Goal: Task Accomplishment & Management: Manage account settings

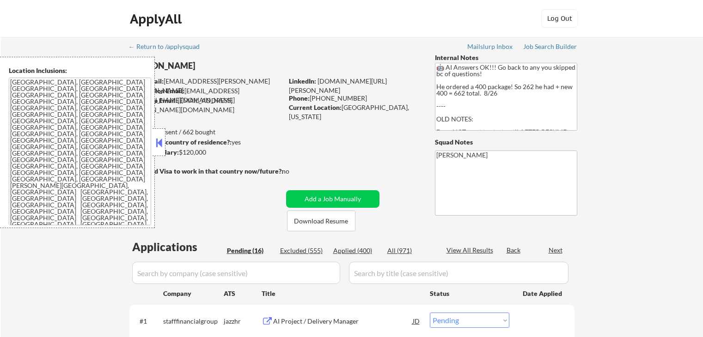
select select ""pending""
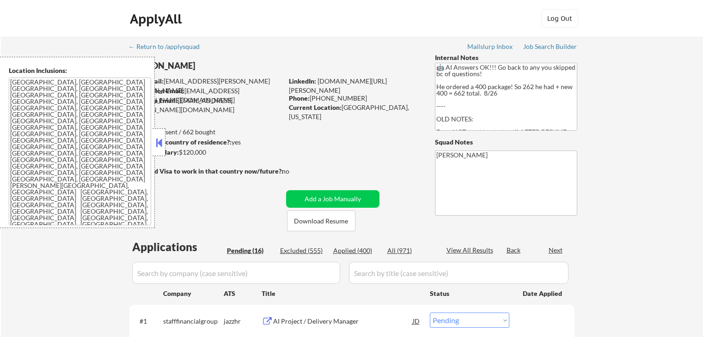
select select ""pending""
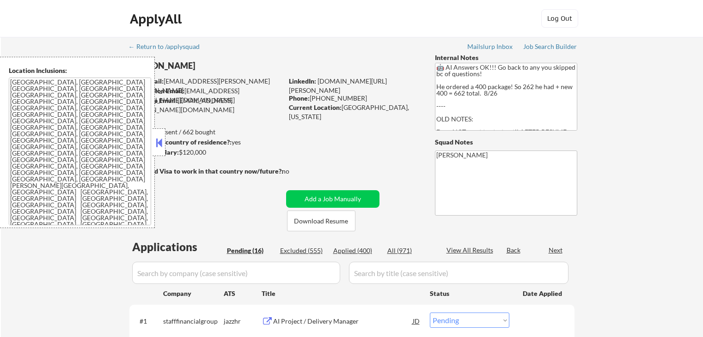
select select ""pending""
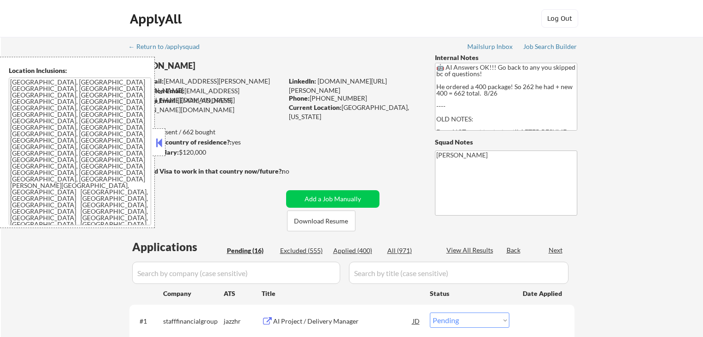
select select ""pending""
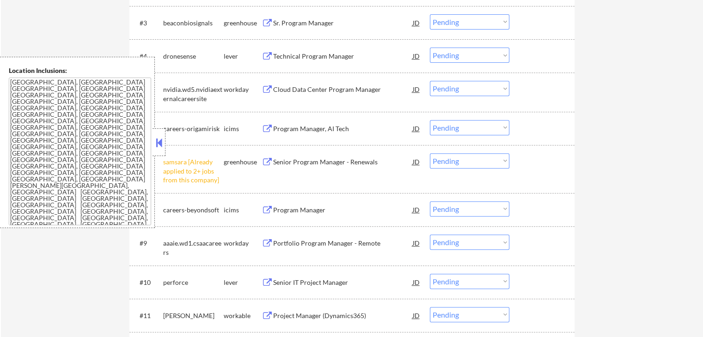
scroll to position [416, 0]
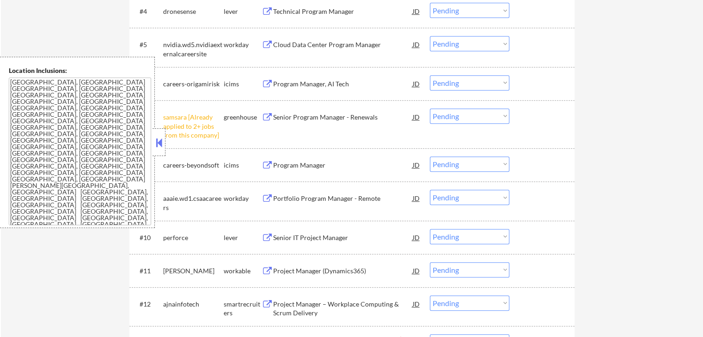
drag, startPoint x: 476, startPoint y: 113, endPoint x: 478, endPoint y: 119, distance: 6.2
click at [476, 113] on select "Choose an option... Pending Applied Excluded (Questions) Excluded (Expired) Exc…" at bounding box center [469, 116] width 79 height 15
click at [430, 109] on select "Choose an option... Pending Applied Excluded (Questions) Excluded (Expired) Exc…" at bounding box center [469, 116] width 79 height 15
click at [618, 134] on div "← Return to /applysquad Mailslurp Inbox Job Search Builder Sai Chandupatla User…" at bounding box center [352, 64] width 702 height 886
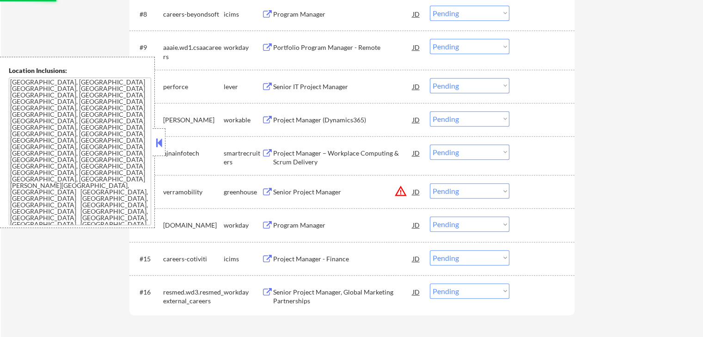
scroll to position [601, 0]
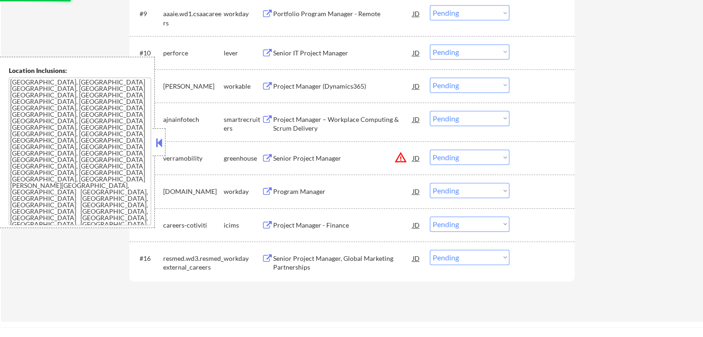
select select ""pending""
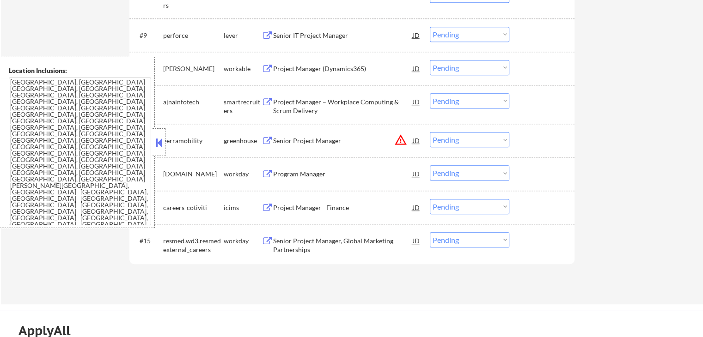
scroll to position [554, 0]
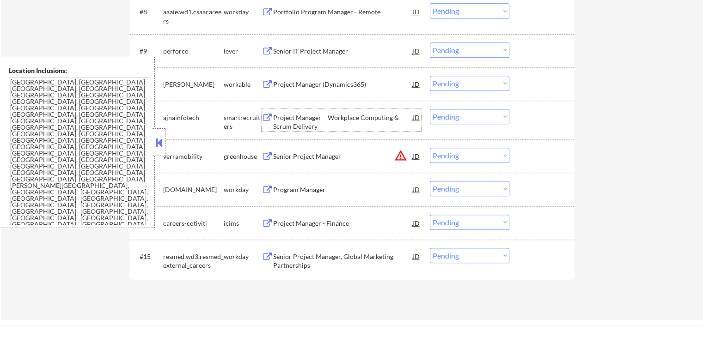
click at [277, 122] on div "Project Manager – Workplace Computing & Scrum Delivery" at bounding box center [343, 122] width 140 height 18
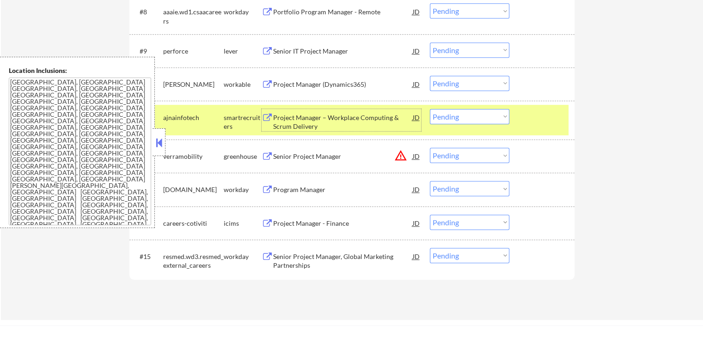
click at [300, 85] on div "Project Manager (Dynamics365)" at bounding box center [343, 84] width 140 height 9
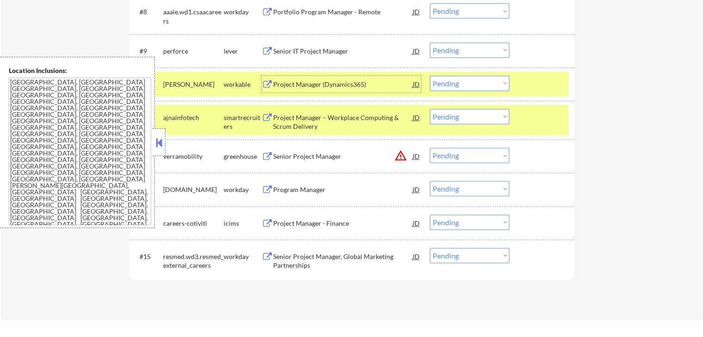
click at [287, 54] on div "Senior IT Project Manager" at bounding box center [343, 51] width 140 height 9
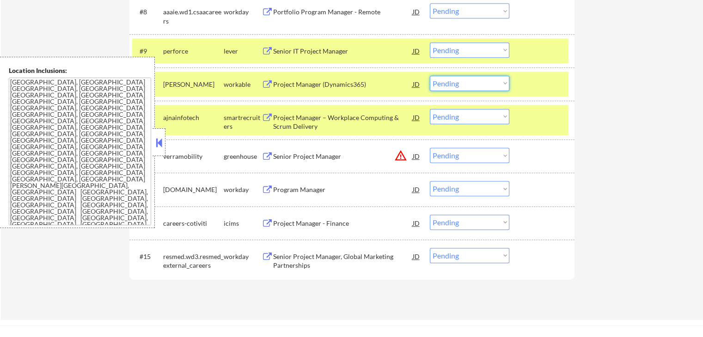
click at [465, 80] on select "Choose an option... Pending Applied Excluded (Questions) Excluded (Expired) Exc…" at bounding box center [469, 83] width 79 height 15
click at [430, 76] on select "Choose an option... Pending Applied Excluded (Questions) Excluded (Expired) Exc…" at bounding box center [469, 83] width 79 height 15
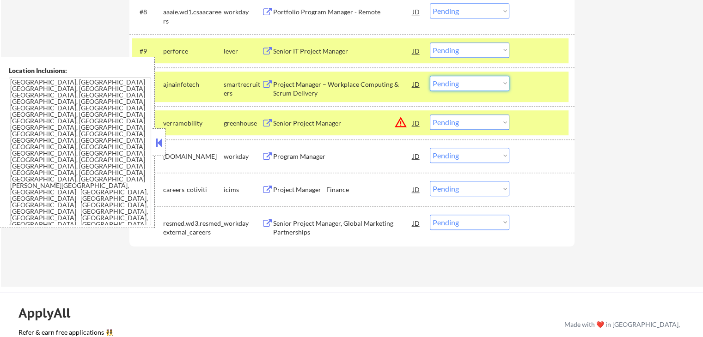
click at [451, 82] on select "Choose an option... Pending Applied Excluded (Questions) Excluded (Expired) Exc…" at bounding box center [469, 83] width 79 height 15
select select ""applied""
click at [430, 76] on select "Choose an option... Pending Applied Excluded (Questions) Excluded (Expired) Exc…" at bounding box center [469, 83] width 79 height 15
drag, startPoint x: 455, startPoint y: 50, endPoint x: 457, endPoint y: 56, distance: 5.8
click at [455, 50] on select "Choose an option... Pending Applied Excluded (Questions) Excluded (Expired) Exc…" at bounding box center [469, 50] width 79 height 15
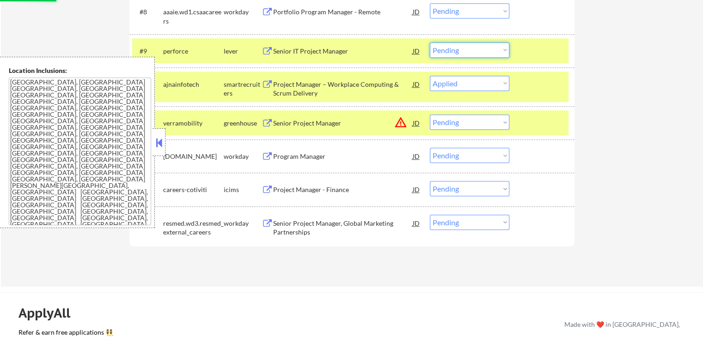
select select ""applied""
click at [430, 43] on select "Choose an option... Pending Applied Excluded (Questions) Excluded (Expired) Exc…" at bounding box center [469, 50] width 79 height 15
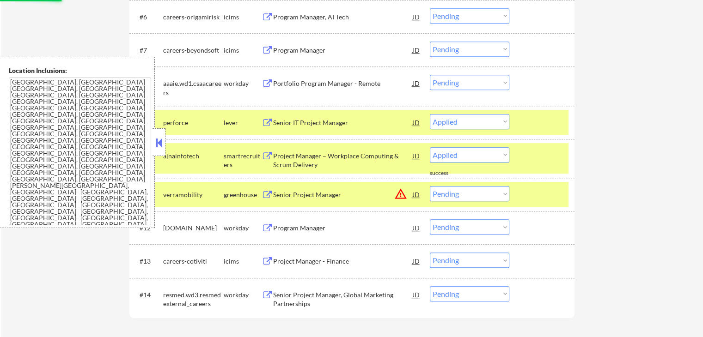
scroll to position [462, 0]
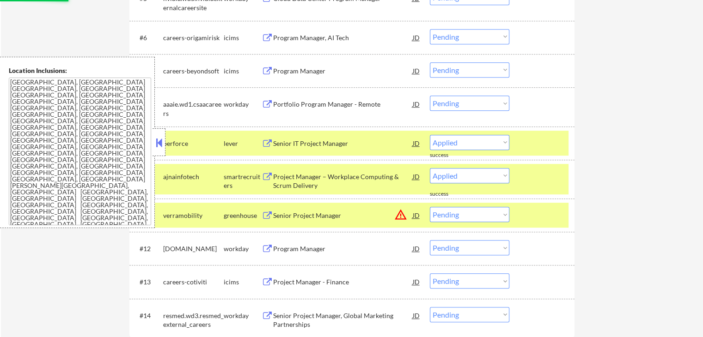
select select ""pending""
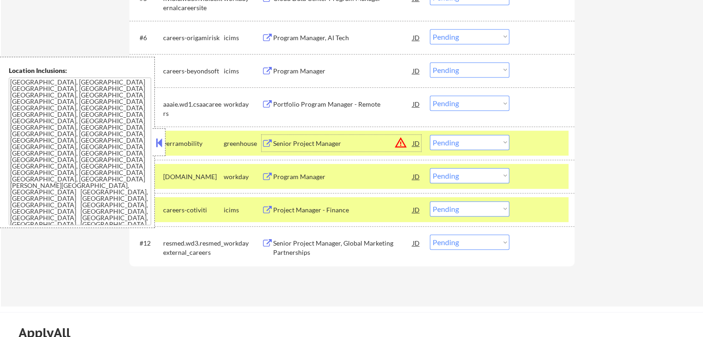
click at [298, 149] on div "Senior Project Manager" at bounding box center [343, 143] width 140 height 17
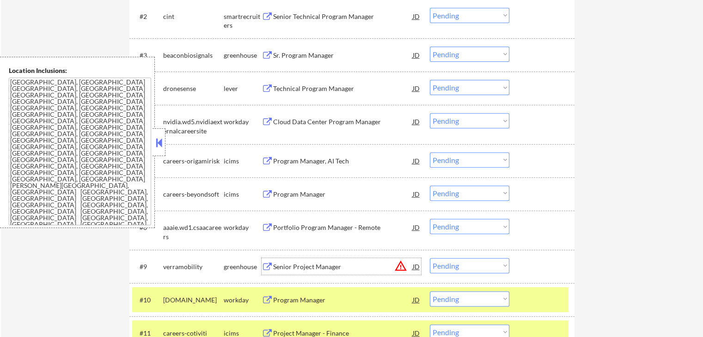
scroll to position [323, 0]
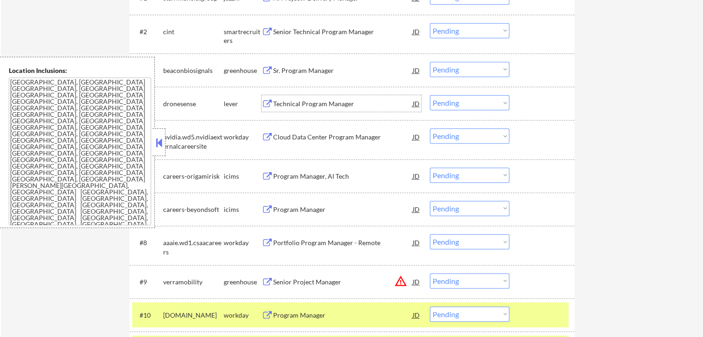
click at [286, 108] on div "Technical Program Manager" at bounding box center [343, 103] width 140 height 9
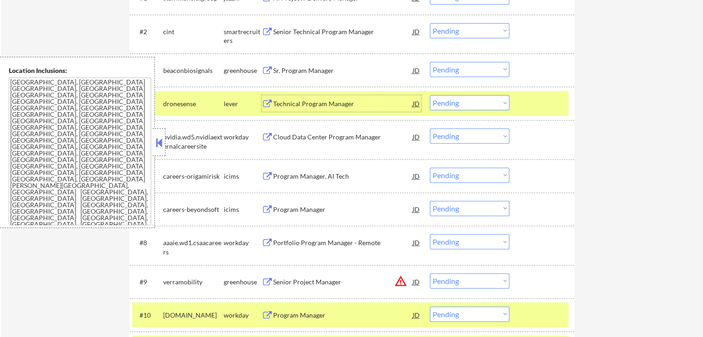
scroll to position [462, 0]
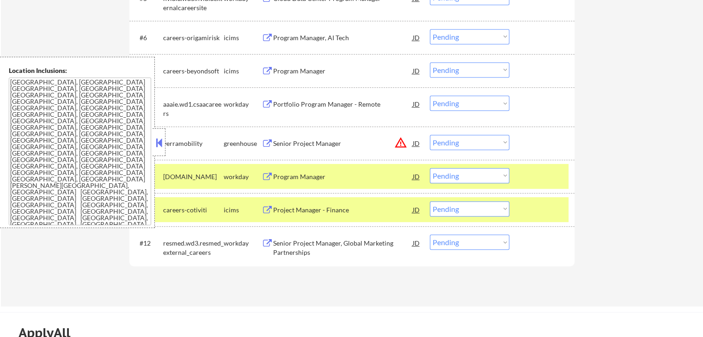
drag, startPoint x: 481, startPoint y: 139, endPoint x: 481, endPoint y: 145, distance: 5.5
click at [481, 140] on select "Choose an option... Pending Applied Excluded (Questions) Excluded (Expired) Exc…" at bounding box center [469, 142] width 79 height 15
click at [430, 135] on select "Choose an option... Pending Applied Excluded (Questions) Excluded (Expired) Exc…" at bounding box center [469, 142] width 79 height 15
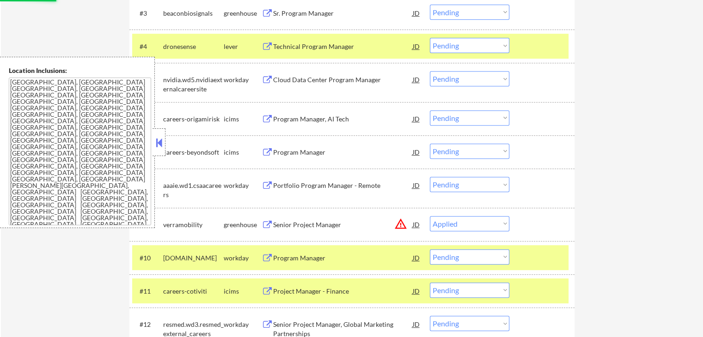
scroll to position [323, 0]
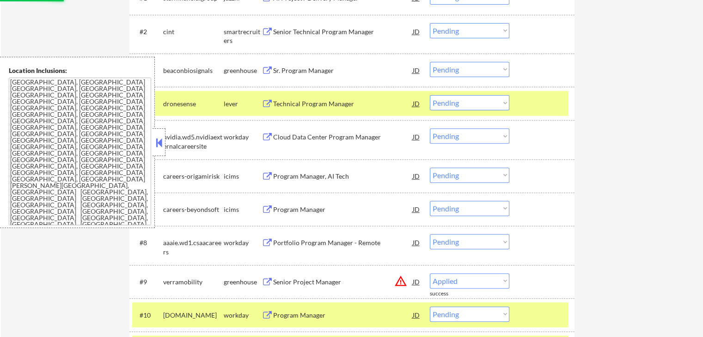
select select ""pending""
click at [453, 106] on select "Choose an option... Pending Applied Excluded (Questions) Excluded (Expired) Exc…" at bounding box center [469, 102] width 79 height 15
click at [430, 95] on select "Choose an option... Pending Applied Excluded (Questions) Excluded (Expired) Exc…" at bounding box center [469, 102] width 79 height 15
click at [272, 64] on div "Sr. Program Manager JD" at bounding box center [341, 70] width 159 height 17
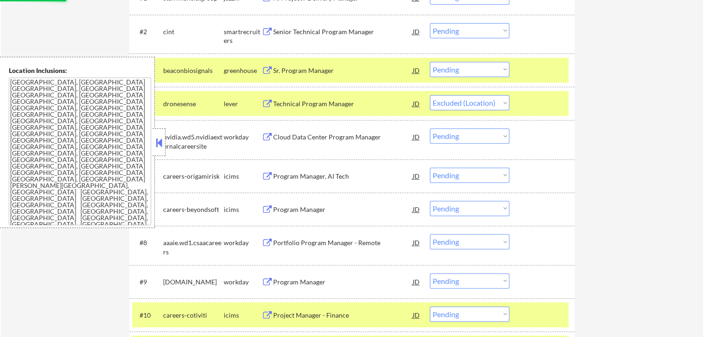
select select ""pending""
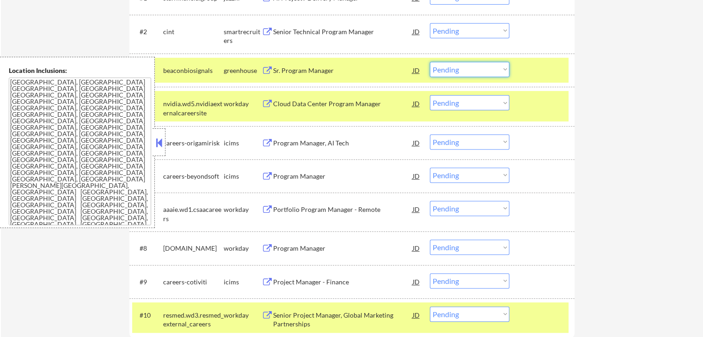
click at [462, 73] on select "Choose an option... Pending Applied Excluded (Questions) Excluded (Expired) Exc…" at bounding box center [469, 69] width 79 height 15
click at [430, 62] on select "Choose an option... Pending Applied Excluded (Questions) Excluded (Expired) Exc…" at bounding box center [469, 69] width 79 height 15
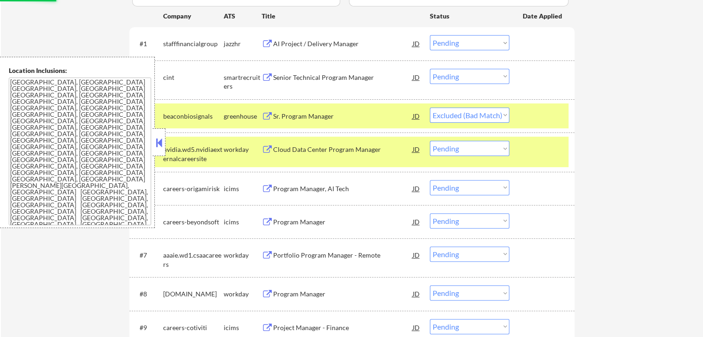
scroll to position [231, 0]
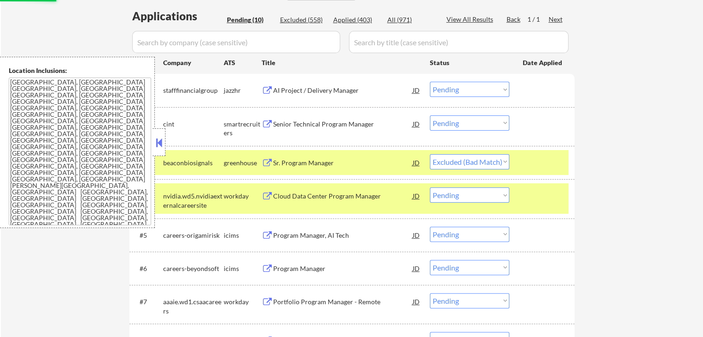
click at [308, 121] on div "Senior Technical Program Manager" at bounding box center [343, 124] width 140 height 9
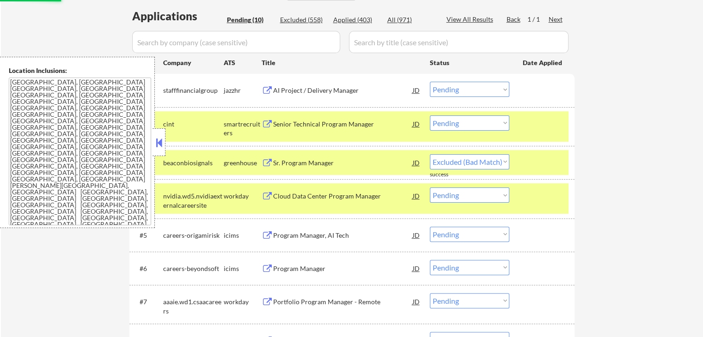
select select ""pending""
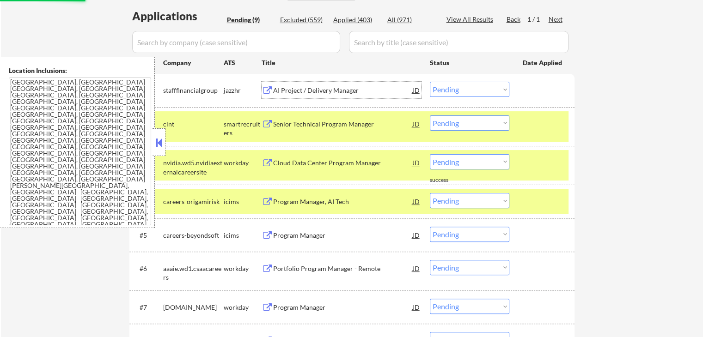
click at [285, 90] on div "AI Project / Delivery Manager" at bounding box center [343, 90] width 140 height 9
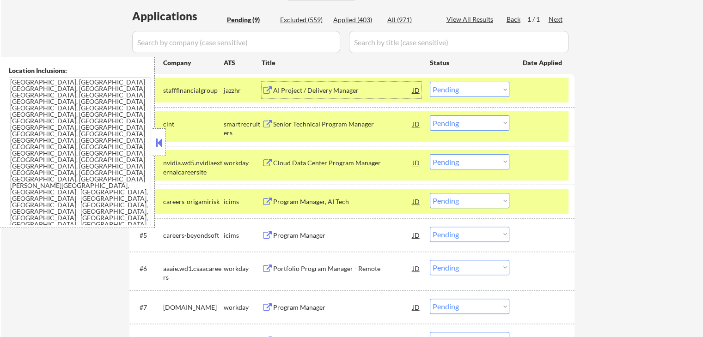
drag, startPoint x: 486, startPoint y: 120, endPoint x: 487, endPoint y: 126, distance: 6.1
click at [486, 120] on select "Choose an option... Pending Applied Excluded (Questions) Excluded (Expired) Exc…" at bounding box center [469, 123] width 79 height 15
click at [430, 116] on select "Choose an option... Pending Applied Excluded (Questions) Excluded (Expired) Exc…" at bounding box center [469, 123] width 79 height 15
select select ""pending""
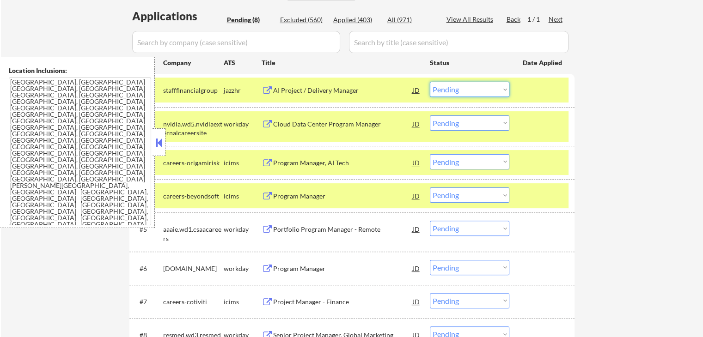
click at [477, 89] on select "Choose an option... Pending Applied Excluded (Questions) Excluded (Expired) Exc…" at bounding box center [469, 89] width 79 height 15
click at [430, 82] on select "Choose an option... Pending Applied Excluded (Questions) Excluded (Expired) Exc…" at bounding box center [469, 89] width 79 height 15
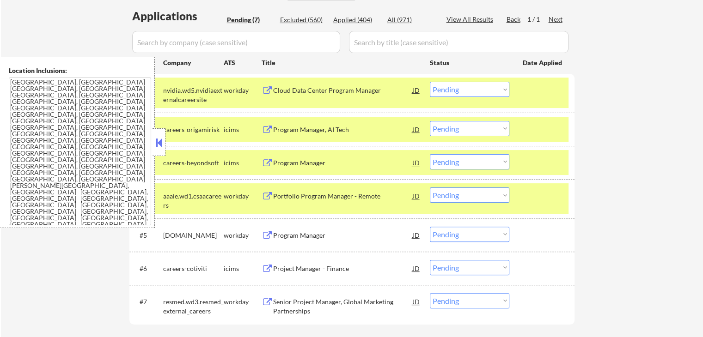
click at [591, 117] on div "← Return to /applysquad Mailslurp Inbox Job Search Builder Sai Chandupatla User…" at bounding box center [352, 85] width 702 height 559
click at [561, 99] on div "#1 nvidia.wd5.nvidiaexternalcareersite workday Cloud Data Center Program Manage…" at bounding box center [350, 93] width 436 height 30
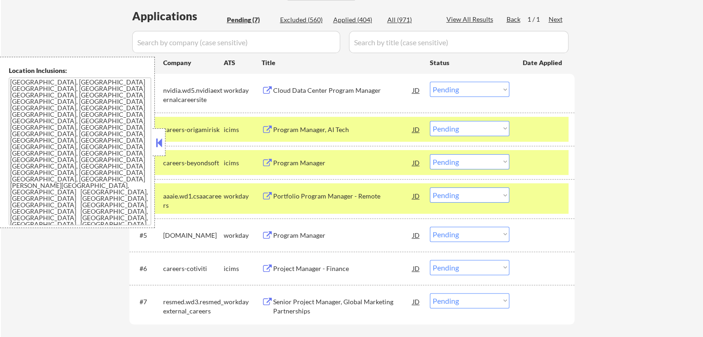
click at [551, 135] on div at bounding box center [543, 129] width 41 height 17
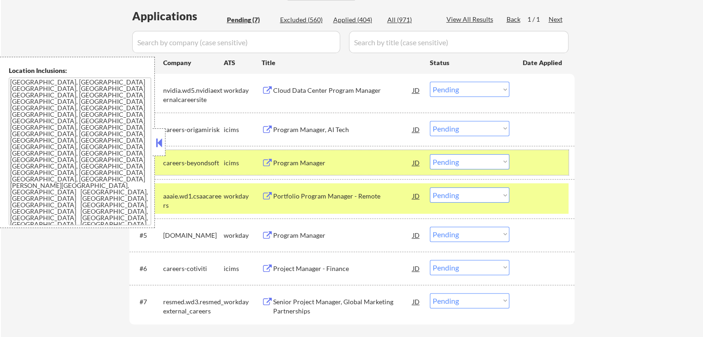
click at [550, 168] on div at bounding box center [543, 162] width 41 height 17
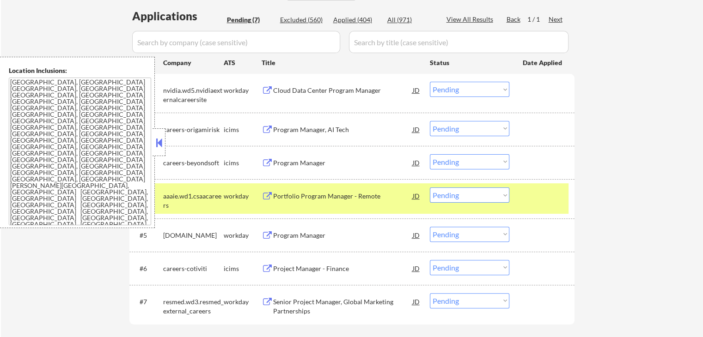
click at [550, 193] on div at bounding box center [543, 196] width 41 height 17
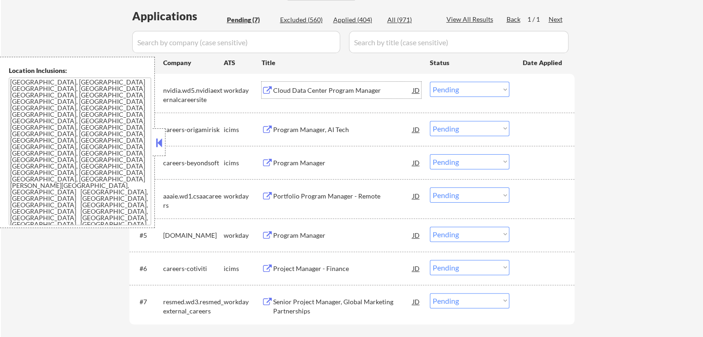
click at [296, 90] on div "Cloud Data Center Program Manager" at bounding box center [343, 90] width 140 height 9
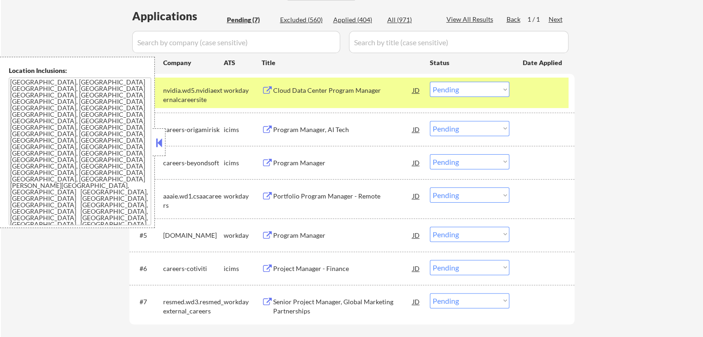
click at [281, 192] on div "Portfolio Program Manager - Remote" at bounding box center [343, 196] width 140 height 9
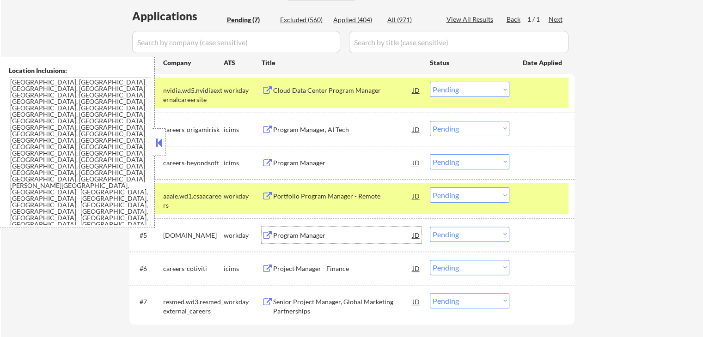
click at [288, 233] on div "Program Manager" at bounding box center [343, 235] width 140 height 9
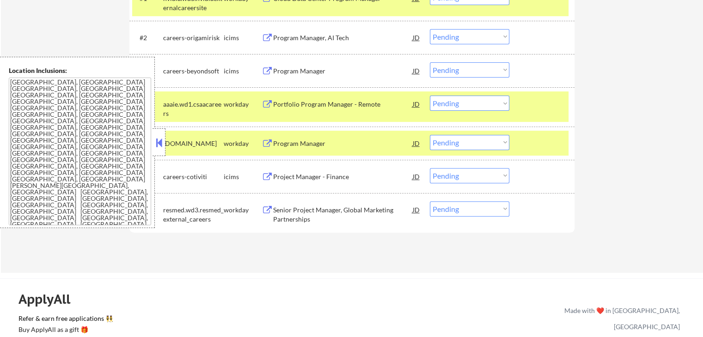
scroll to position [323, 0]
click at [288, 211] on div "Senior Project Manager, Global Marketing Partnerships" at bounding box center [343, 214] width 140 height 18
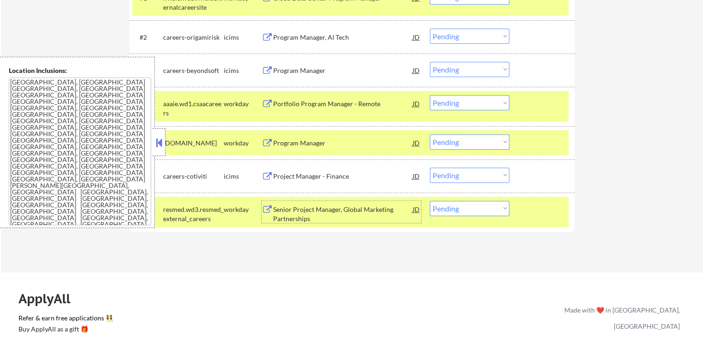
scroll to position [277, 0]
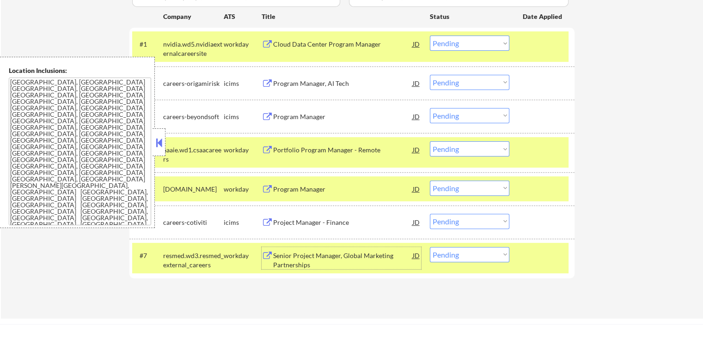
click at [469, 48] on select "Choose an option... Pending Applied Excluded (Questions) Excluded (Expired) Exc…" at bounding box center [469, 43] width 79 height 15
click at [430, 36] on select "Choose an option... Pending Applied Excluded (Questions) Excluded (Expired) Exc…" at bounding box center [469, 43] width 79 height 15
select select ""pending""
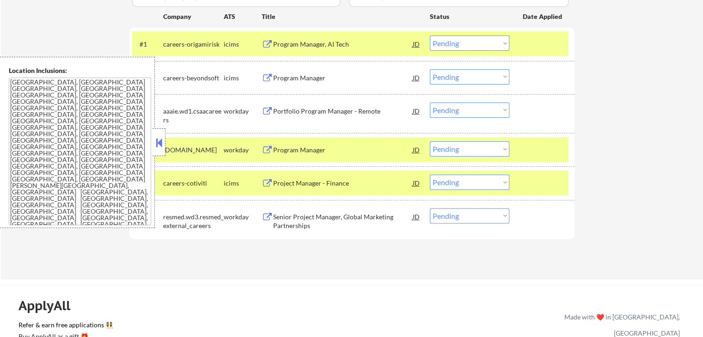
click at [449, 110] on select "Choose an option... Pending Applied Excluded (Questions) Excluded (Expired) Exc…" at bounding box center [469, 110] width 79 height 15
click at [430, 103] on select "Choose an option... Pending Applied Excluded (Questions) Excluded (Expired) Exc…" at bounding box center [469, 110] width 79 height 15
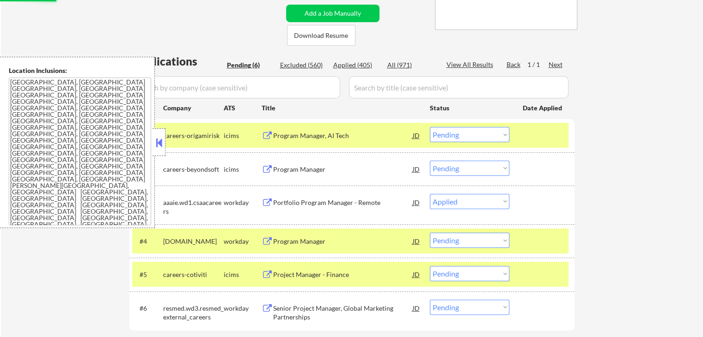
scroll to position [185, 0]
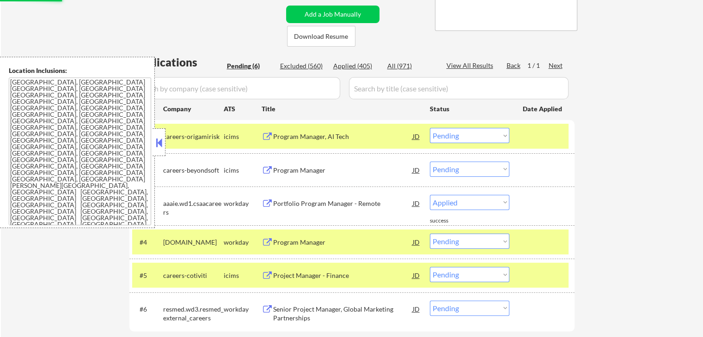
select select ""pending""
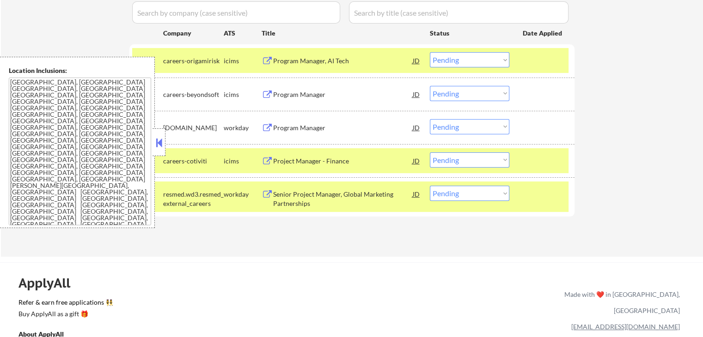
scroll to position [277, 0]
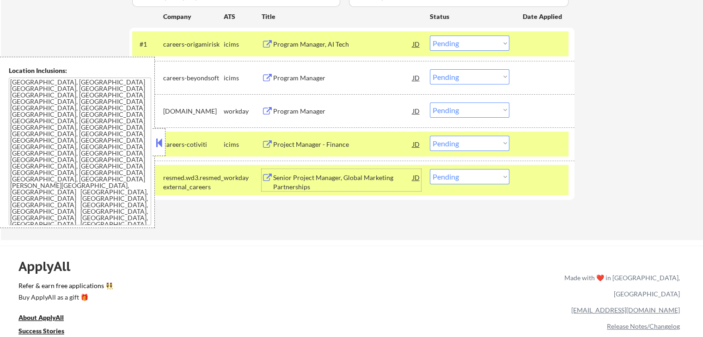
click at [302, 179] on div "Senior Project Manager, Global Marketing Partnerships" at bounding box center [343, 182] width 140 height 18
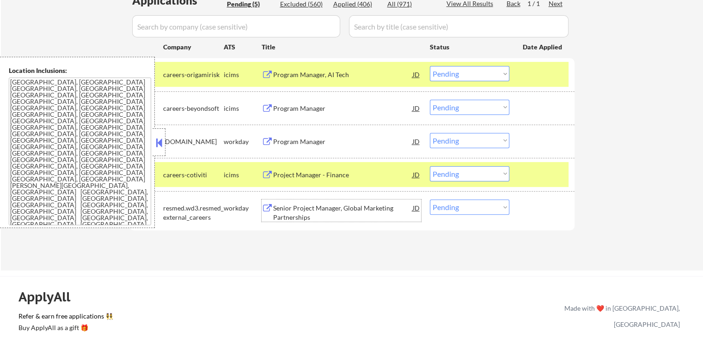
scroll to position [231, 0]
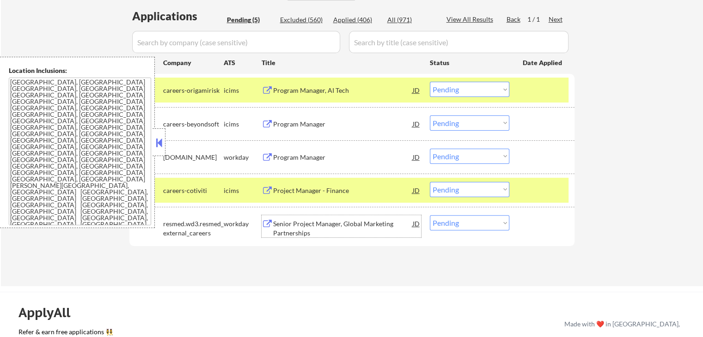
click at [333, 187] on div "Project Manager - Finance" at bounding box center [343, 190] width 140 height 9
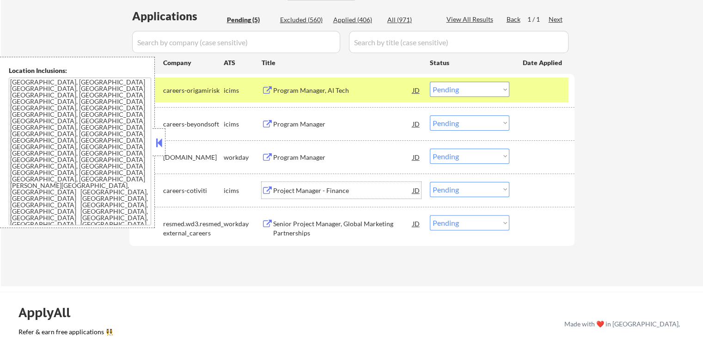
click at [305, 128] on div "Program Manager" at bounding box center [343, 124] width 140 height 9
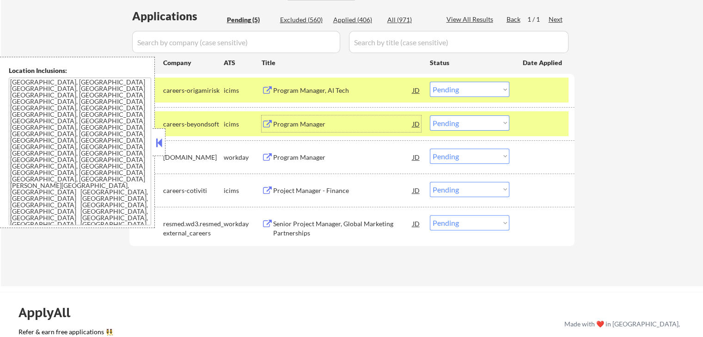
click at [298, 90] on div "Program Manager, AI Tech" at bounding box center [343, 90] width 140 height 9
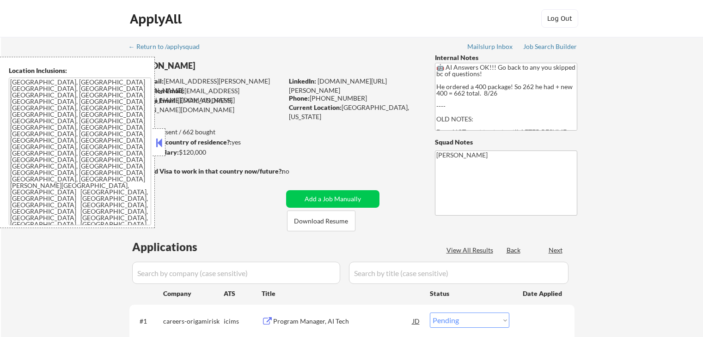
select select ""pending""
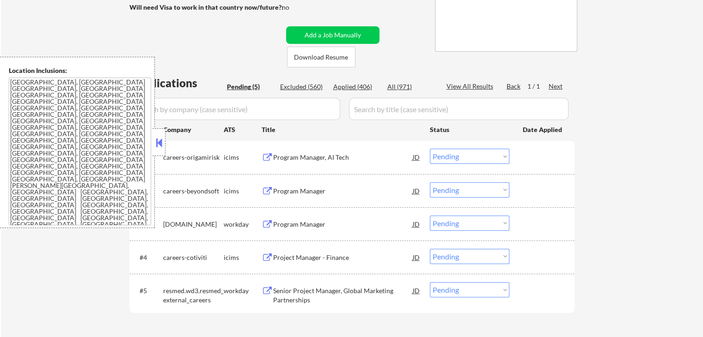
scroll to position [231, 0]
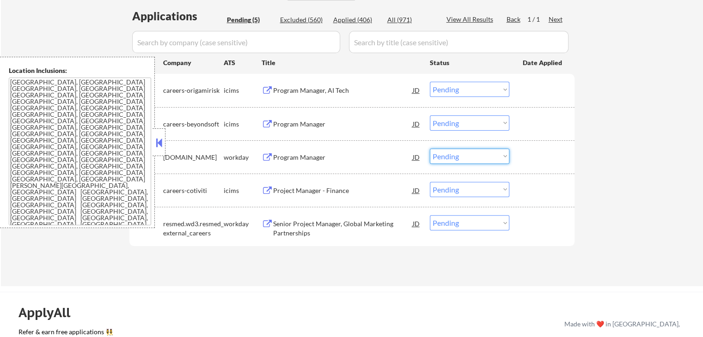
drag, startPoint x: 444, startPoint y: 154, endPoint x: 446, endPoint y: 162, distance: 8.6
click at [444, 154] on select "Choose an option... Pending Applied Excluded (Questions) Excluded (Expired) Exc…" at bounding box center [469, 156] width 79 height 15
click at [430, 149] on select "Choose an option... Pending Applied Excluded (Questions) Excluded (Expired) Exc…" at bounding box center [469, 156] width 79 height 15
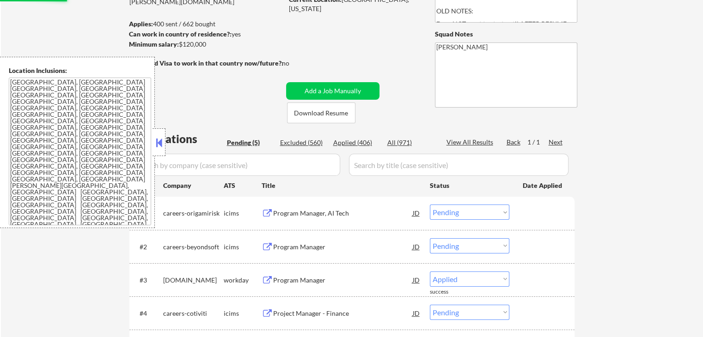
select select ""pending""
